Goal: Transaction & Acquisition: Subscribe to service/newsletter

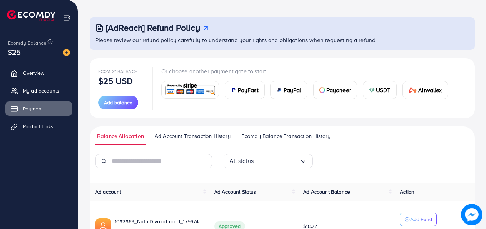
scroll to position [80, 0]
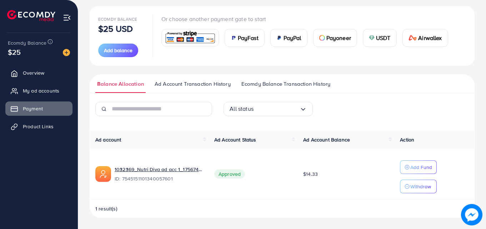
scroll to position [80, 0]
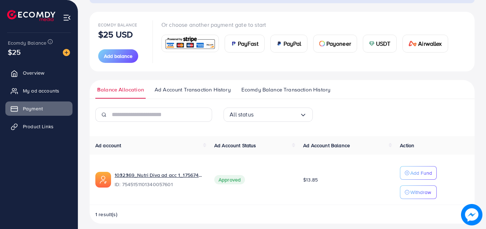
scroll to position [80, 0]
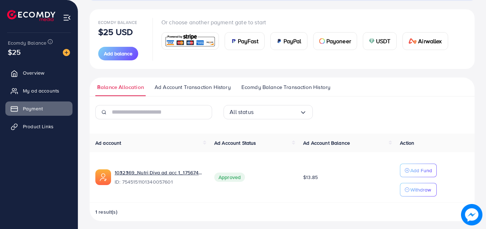
scroll to position [80, 0]
